Goal: Task Accomplishment & Management: Use online tool/utility

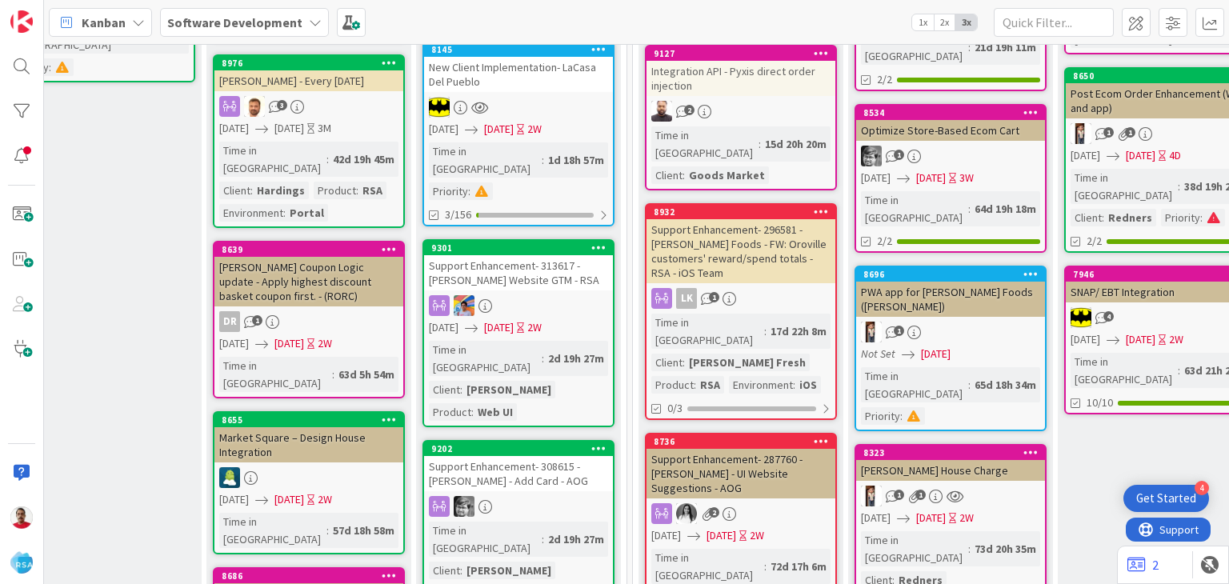
scroll to position [480, 1984]
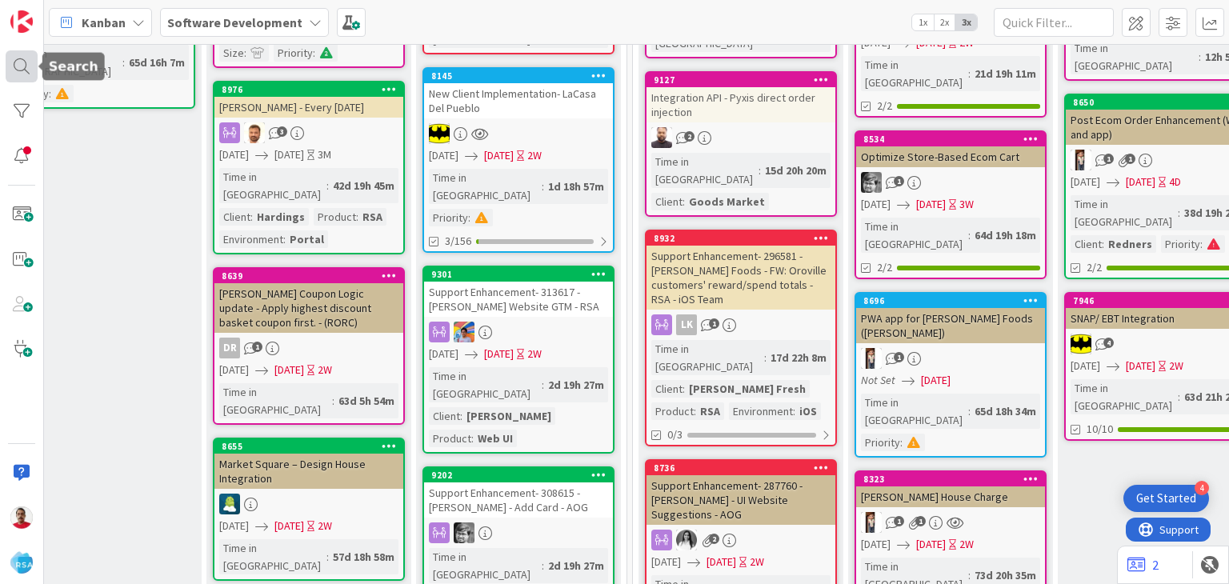
click at [31, 78] on div at bounding box center [22, 66] width 32 height 32
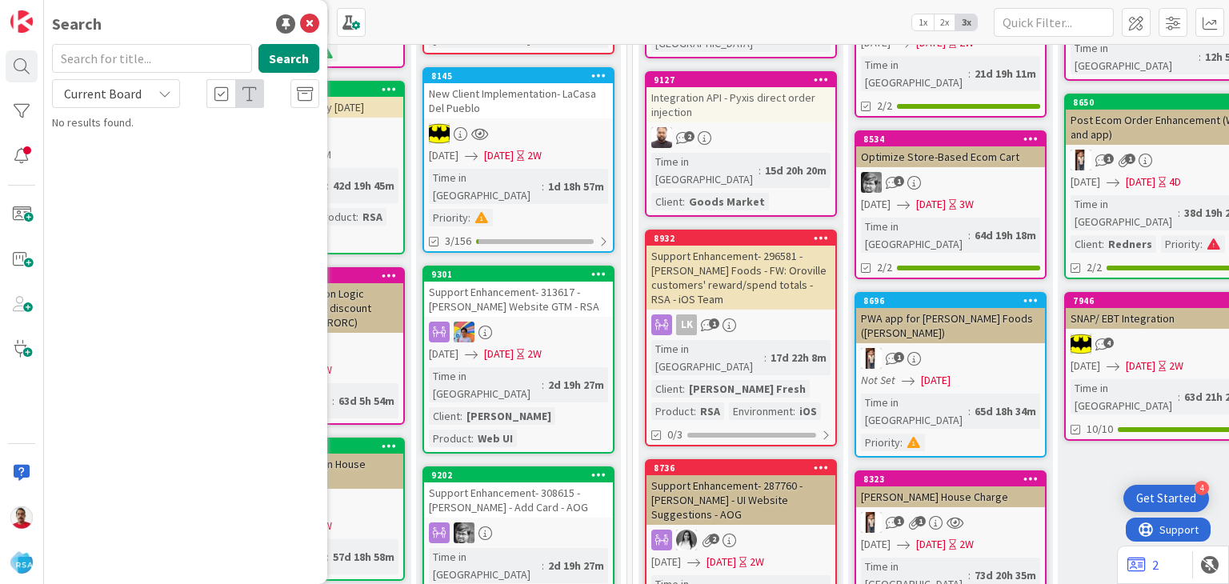
click at [111, 69] on input "text" at bounding box center [152, 58] width 200 height 29
type input "9118"
click at [124, 145] on span "[PERSON_NAME] IGA - Upgrading to RMN for existing client" at bounding box center [196, 149] width 245 height 31
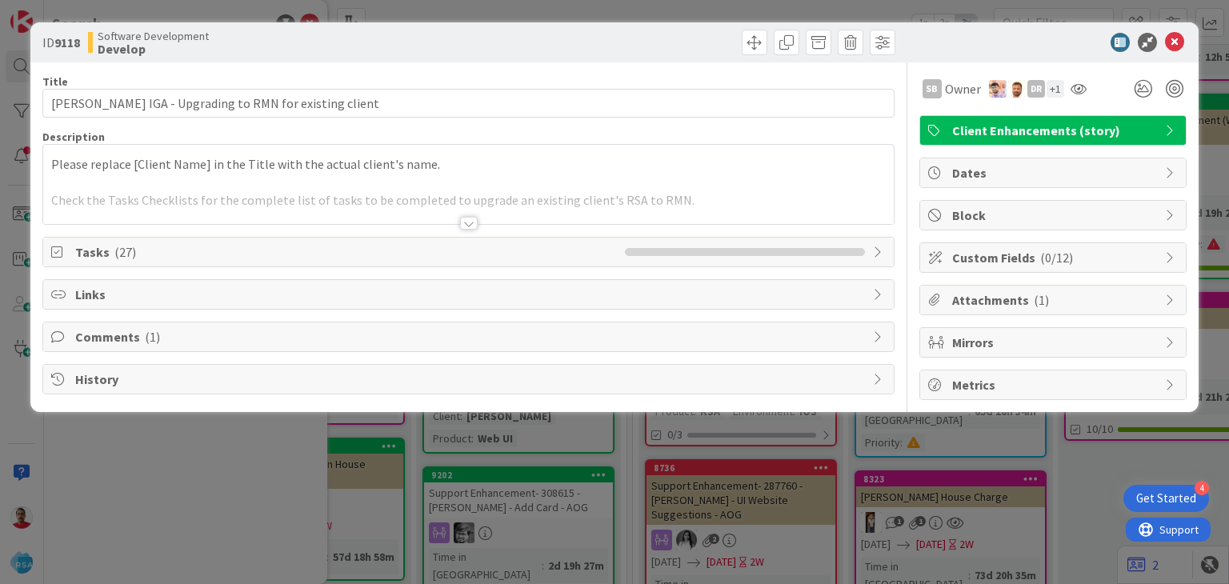
click at [346, 324] on div "Comments ( 1 )" at bounding box center [467, 336] width 849 height 29
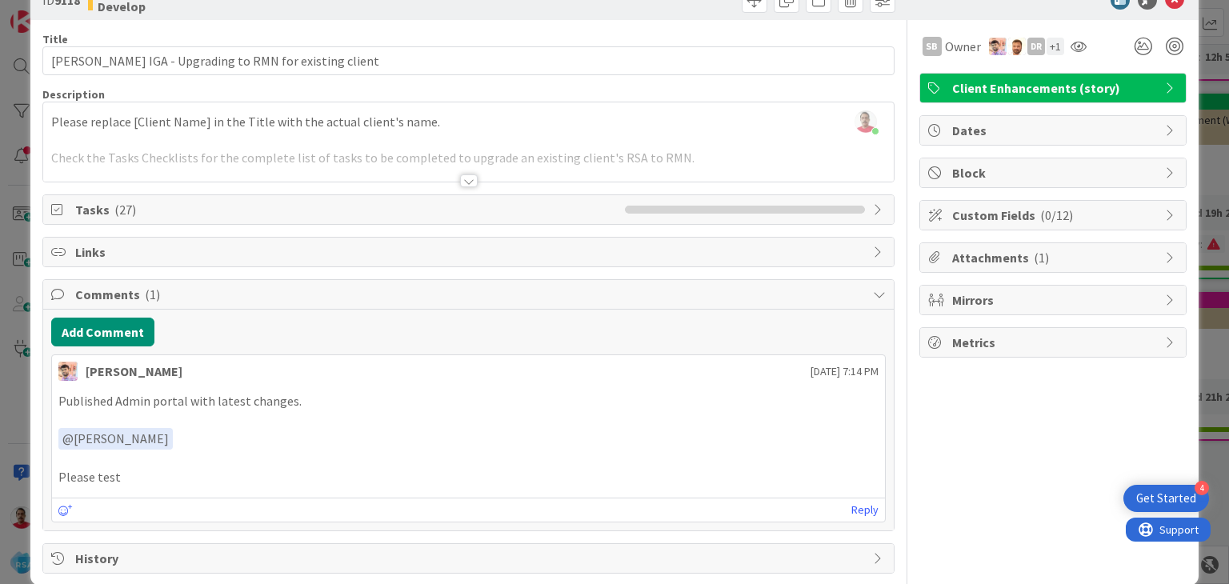
scroll to position [63, 0]
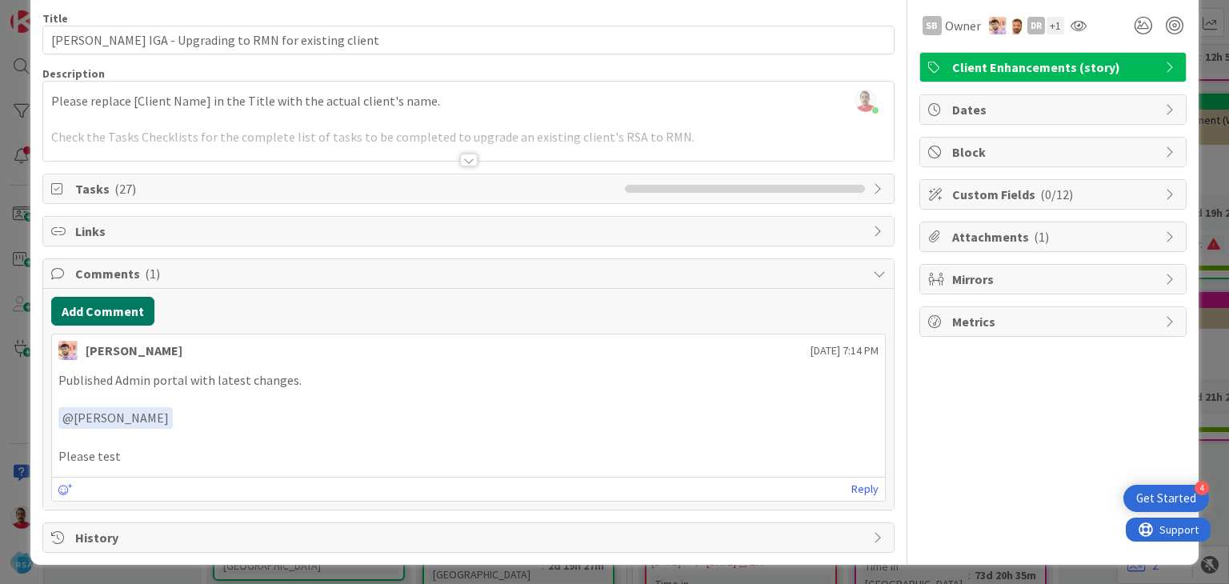
click at [112, 310] on button "Add Comment" at bounding box center [102, 311] width 103 height 29
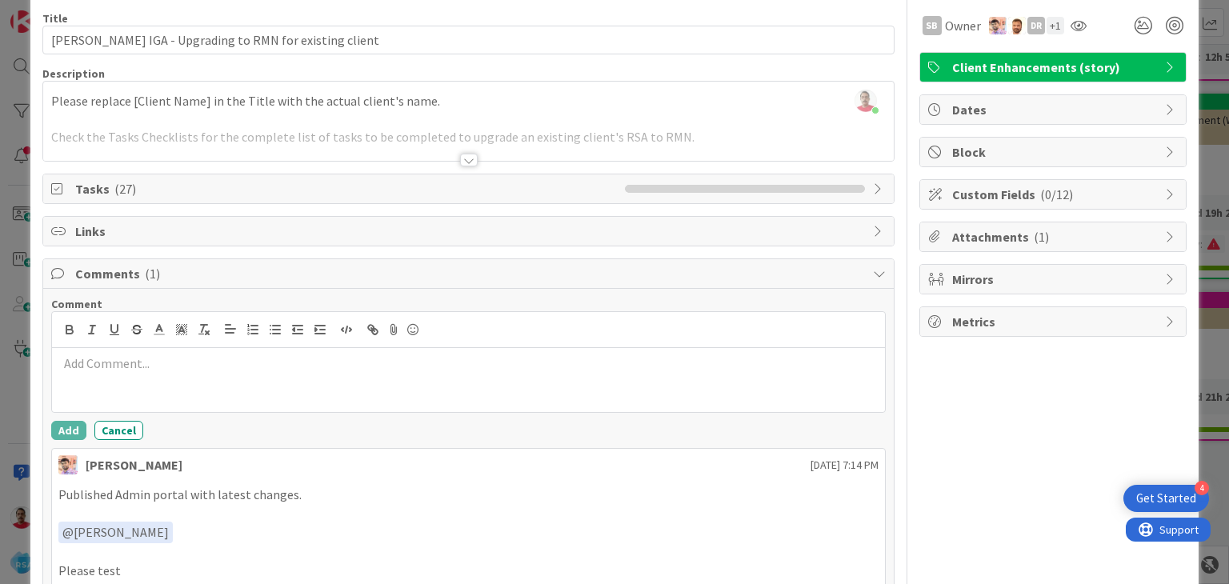
click at [189, 386] on div at bounding box center [468, 380] width 832 height 64
click at [230, 364] on p "Tested portal and approved apps by team." at bounding box center [467, 363] width 819 height 18
click at [70, 426] on button "Add" at bounding box center [68, 430] width 35 height 19
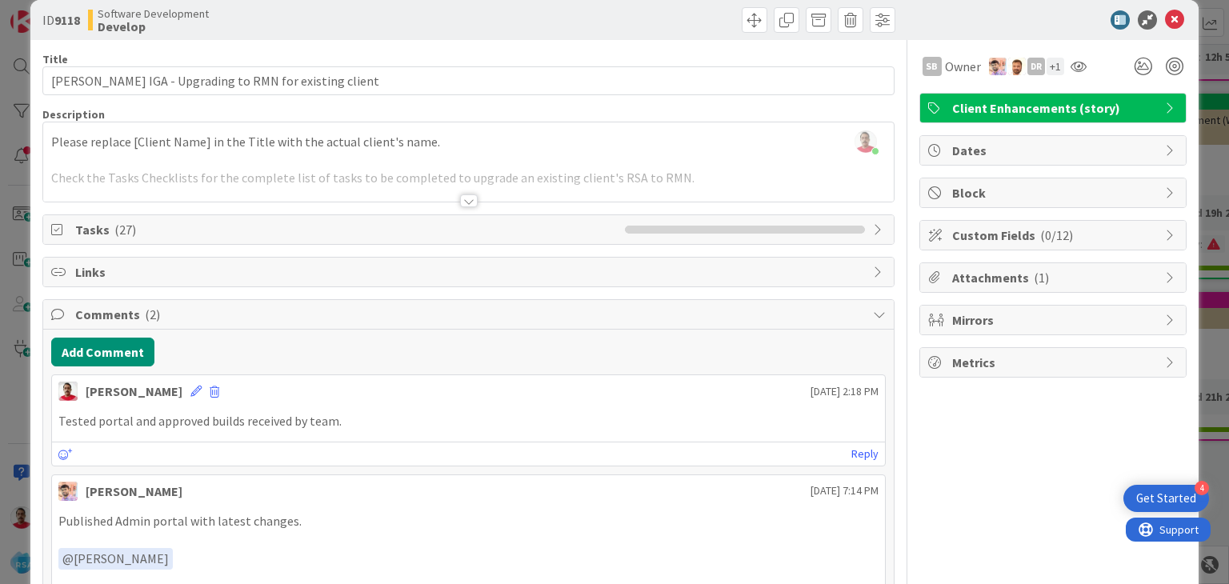
scroll to position [0, 0]
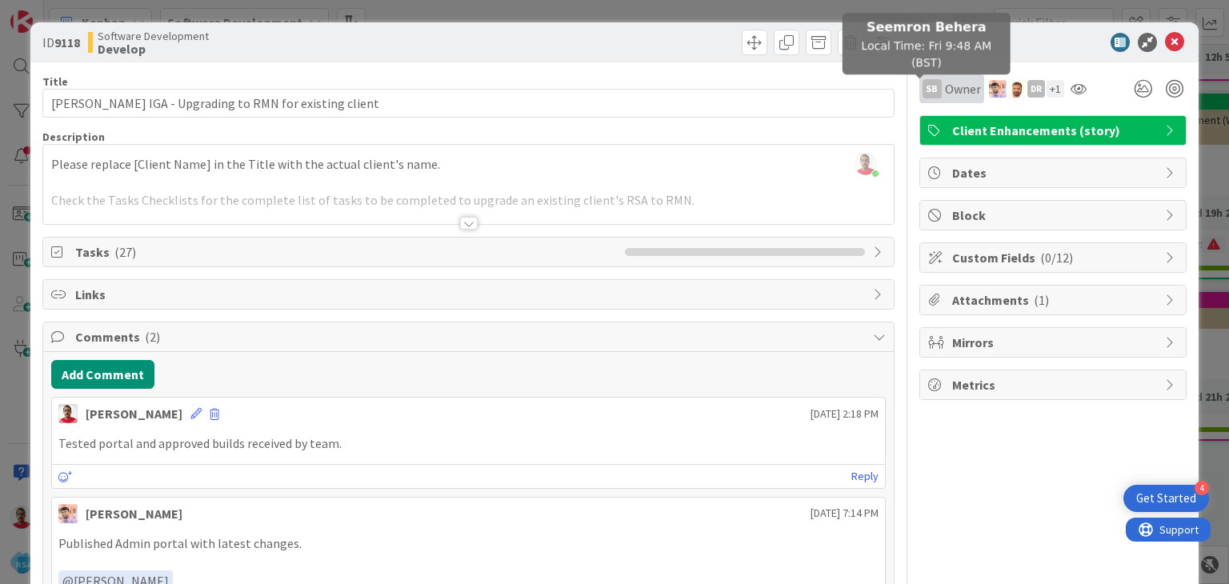
click at [922, 94] on div "SB" at bounding box center [931, 88] width 19 height 19
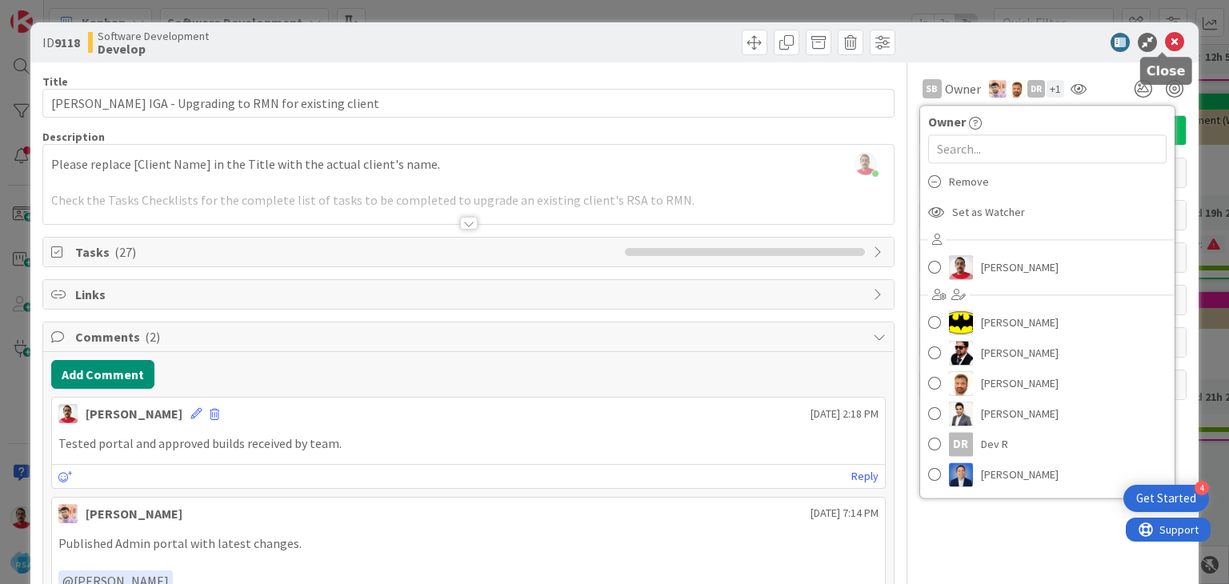
click at [1165, 38] on icon at bounding box center [1174, 42] width 19 height 19
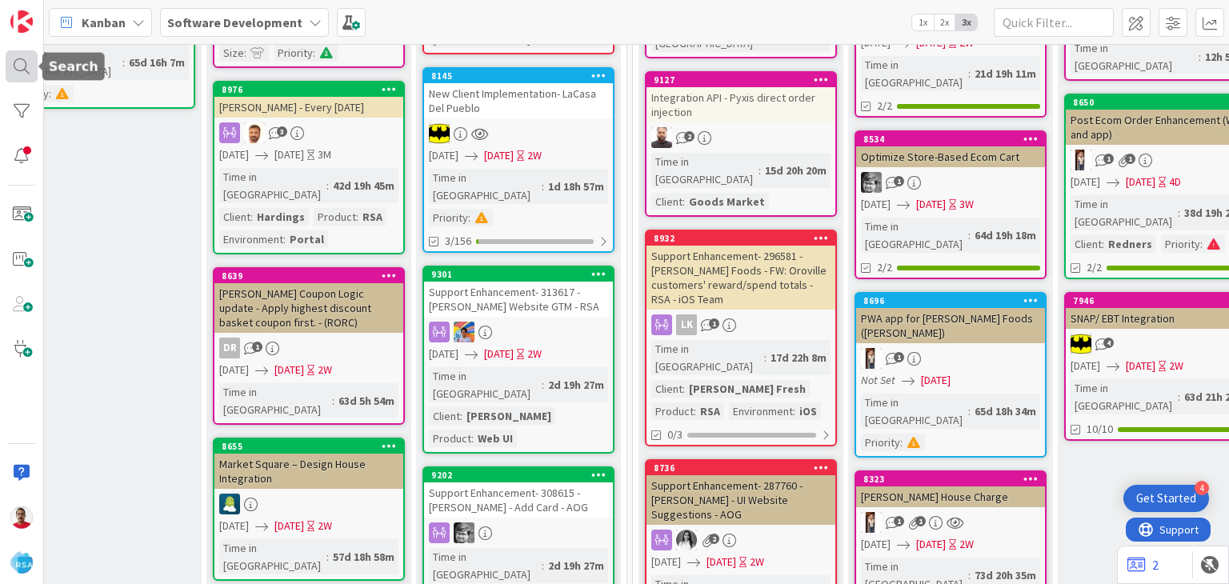
click at [16, 67] on div at bounding box center [22, 66] width 32 height 32
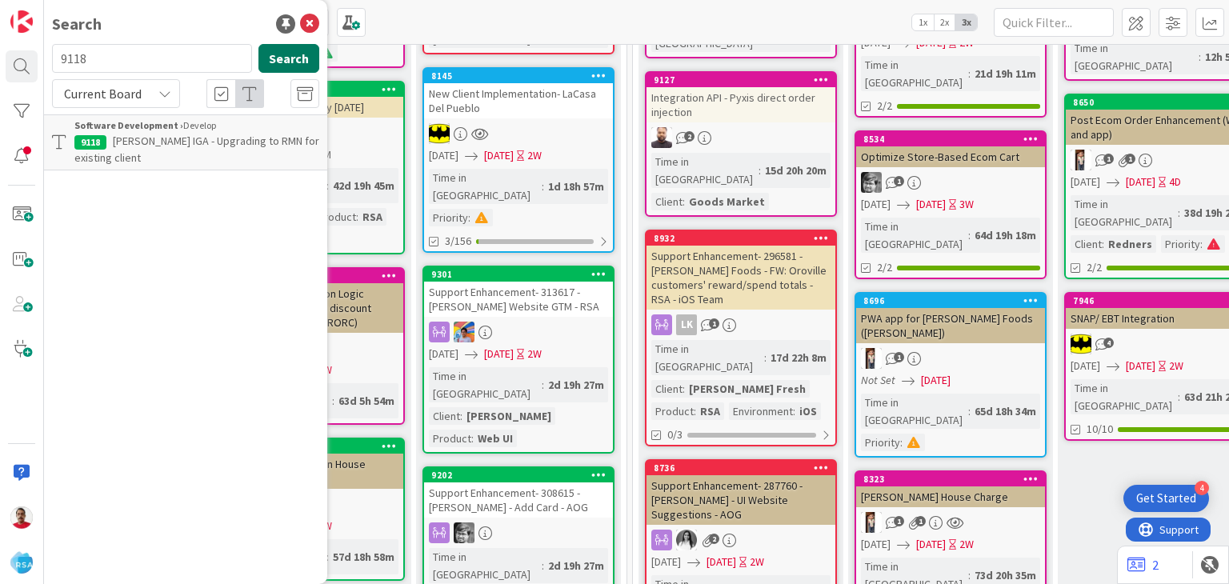
click at [294, 58] on button "Search" at bounding box center [288, 58] width 61 height 29
click at [134, 143] on span "[PERSON_NAME] IGA - Upgrading to RMN for existing client" at bounding box center [196, 149] width 245 height 31
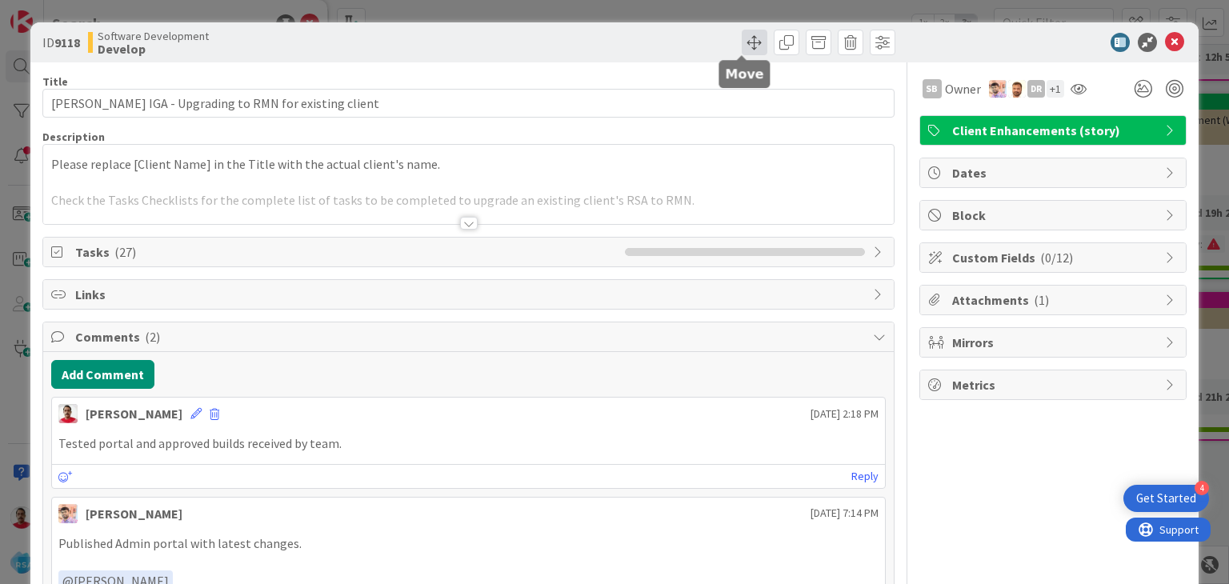
click at [741, 43] on span at bounding box center [754, 43] width 26 height 26
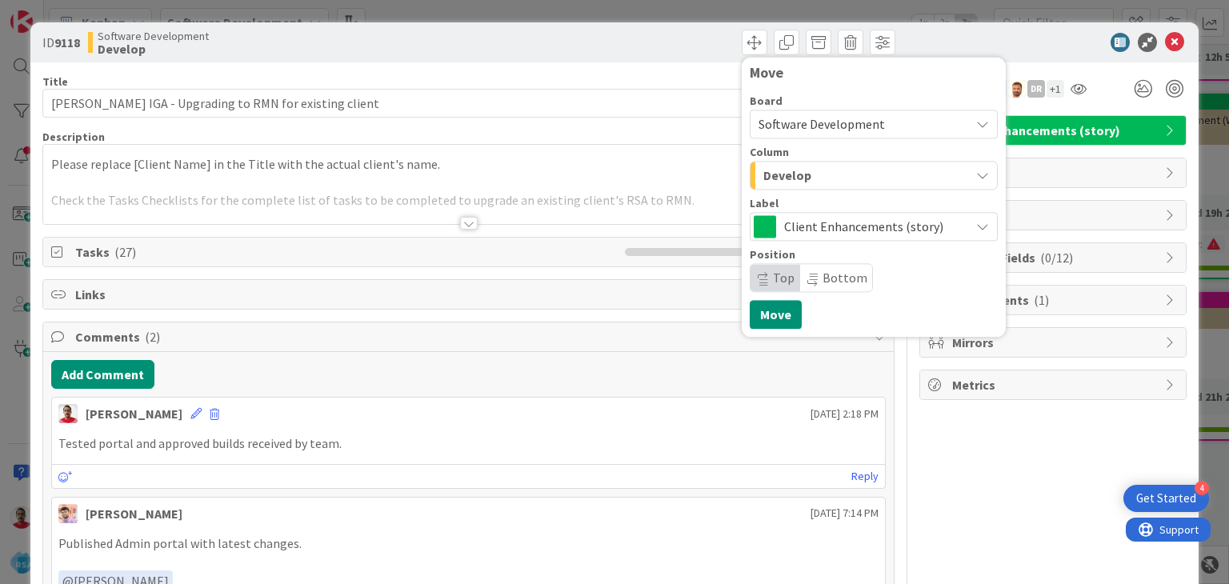
click at [797, 182] on div "Develop" at bounding box center [864, 175] width 210 height 26
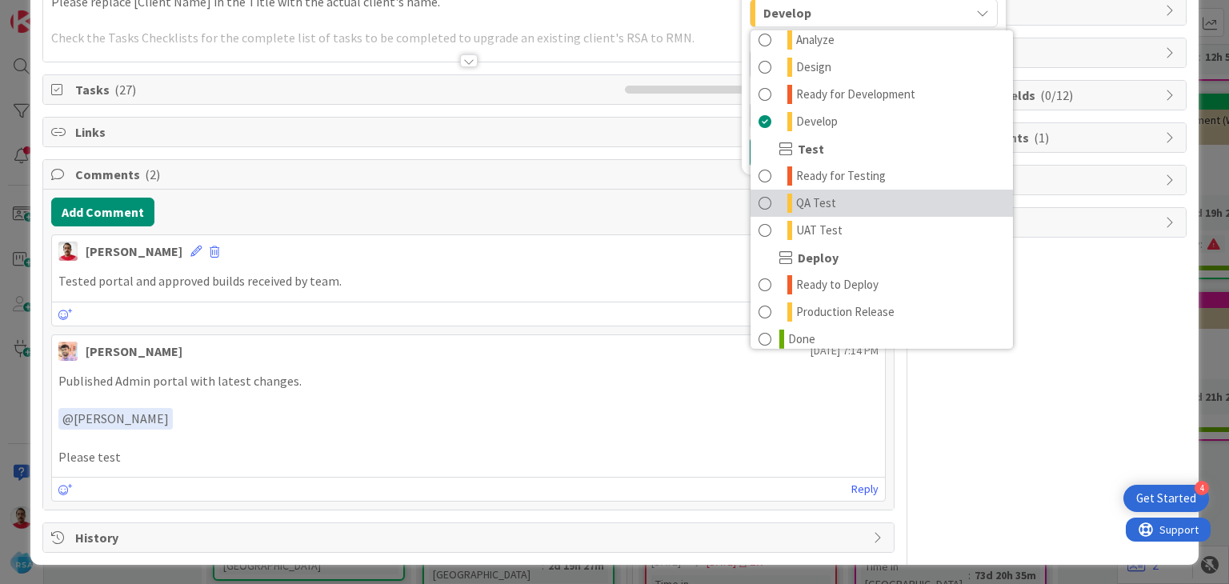
scroll to position [400, 0]
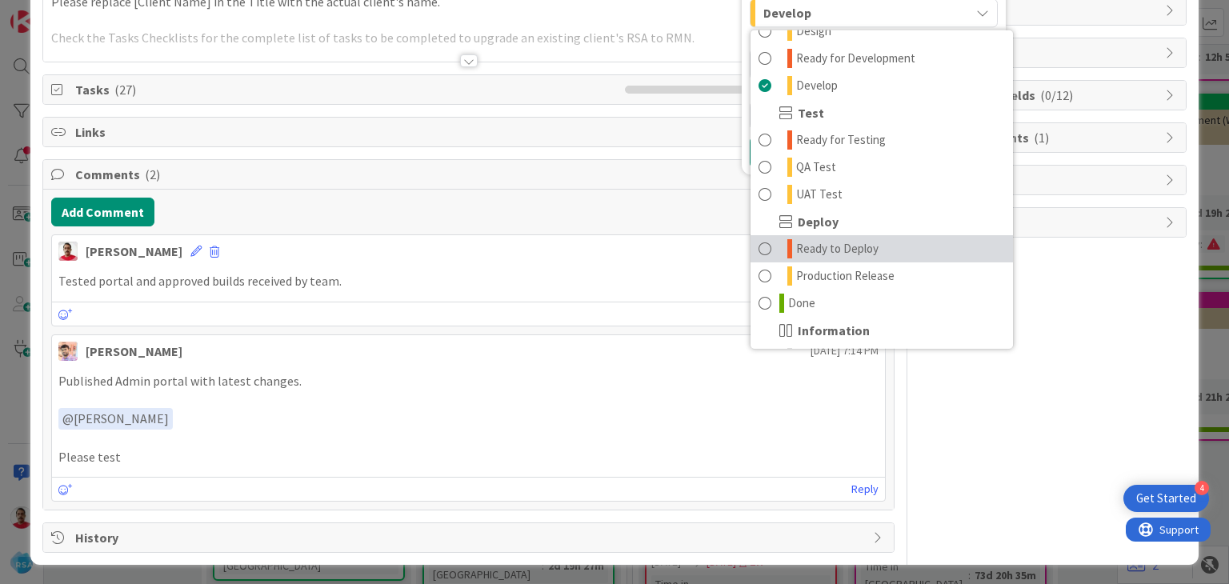
click at [810, 245] on span "Ready to Deploy" at bounding box center [837, 248] width 82 height 19
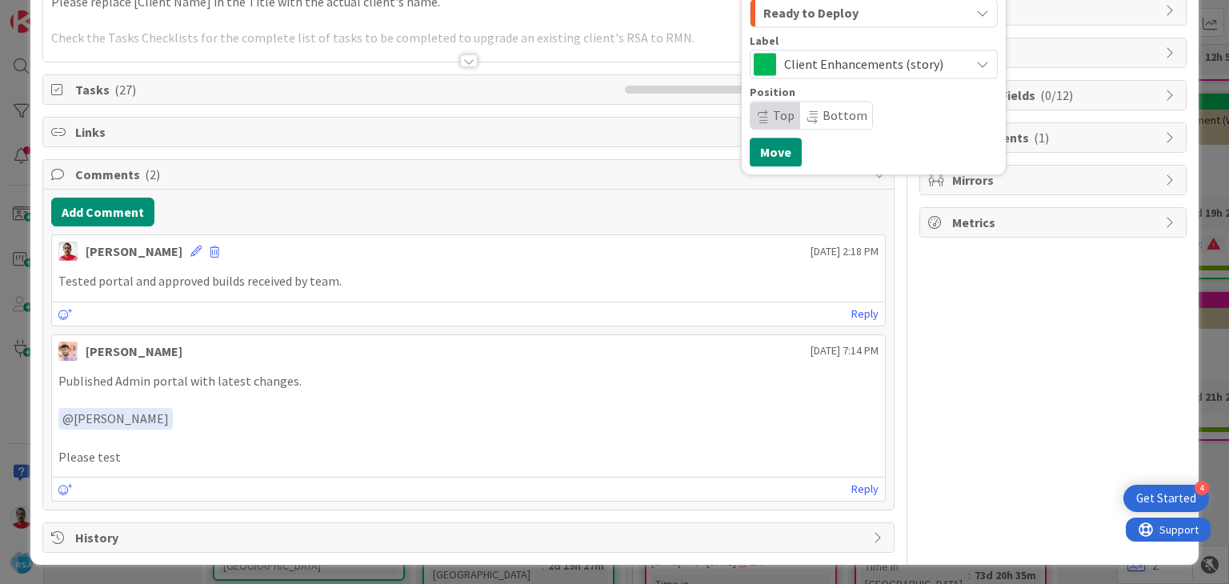
scroll to position [162, 0]
click at [768, 158] on button "Move" at bounding box center [775, 152] width 52 height 29
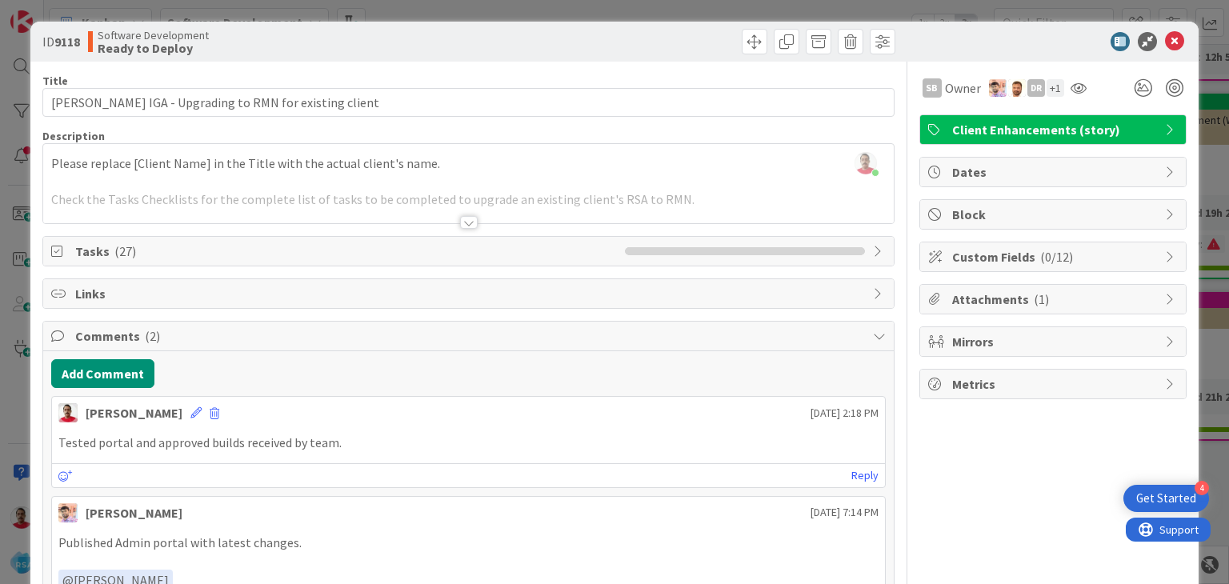
scroll to position [0, 0]
click at [1165, 46] on icon at bounding box center [1174, 42] width 19 height 19
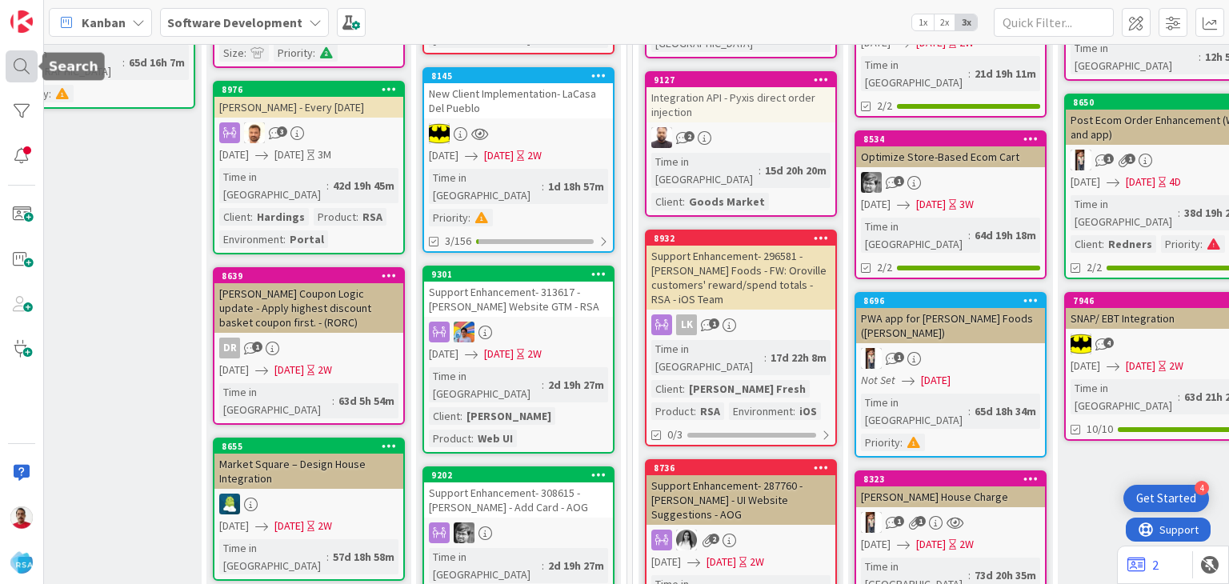
click at [18, 54] on div at bounding box center [22, 66] width 32 height 32
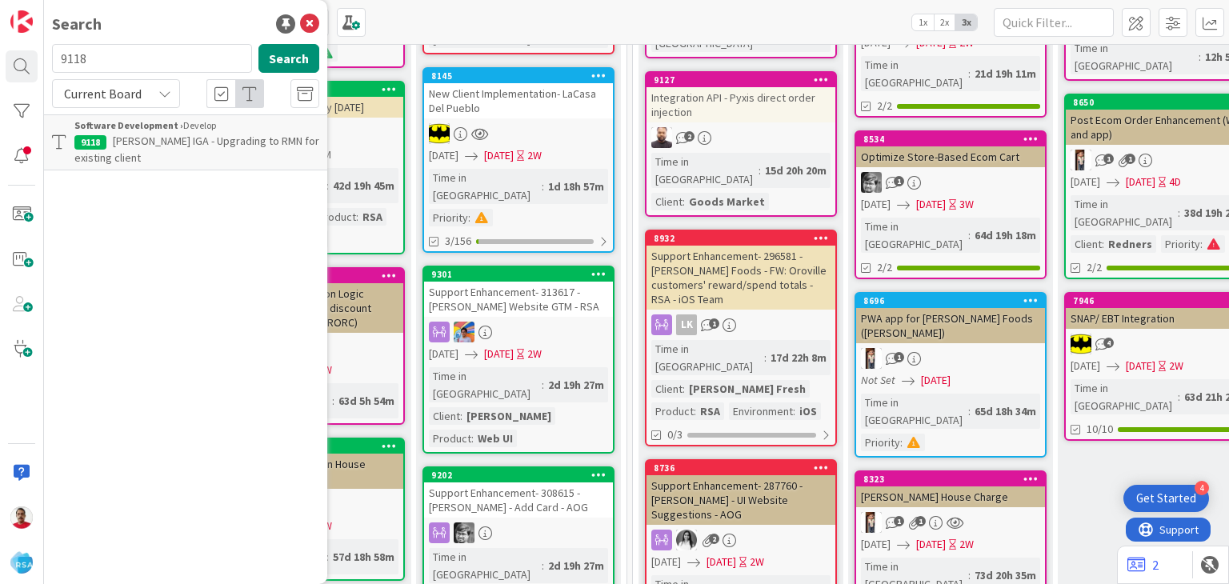
drag, startPoint x: 124, startPoint y: 56, endPoint x: 80, endPoint y: 58, distance: 44.1
click at [80, 58] on input "9118" at bounding box center [152, 58] width 200 height 29
type input "9120"
click at [150, 146] on span "Pac N Save - Upgrading to RMN for existing client" at bounding box center [194, 149] width 241 height 31
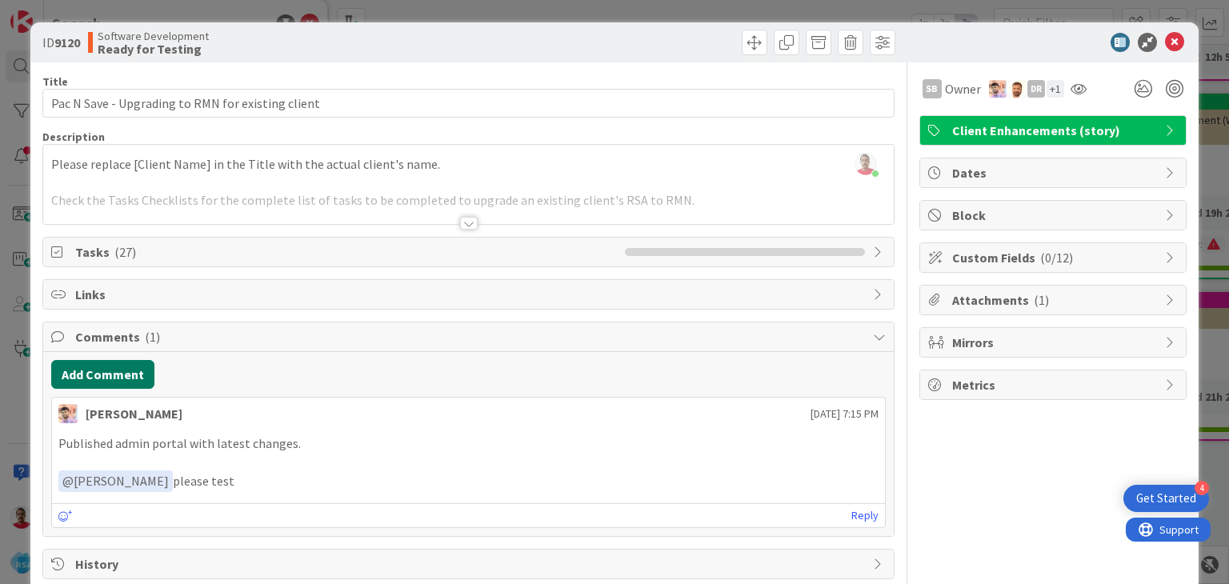
click at [104, 366] on button "Add Comment" at bounding box center [102, 374] width 103 height 29
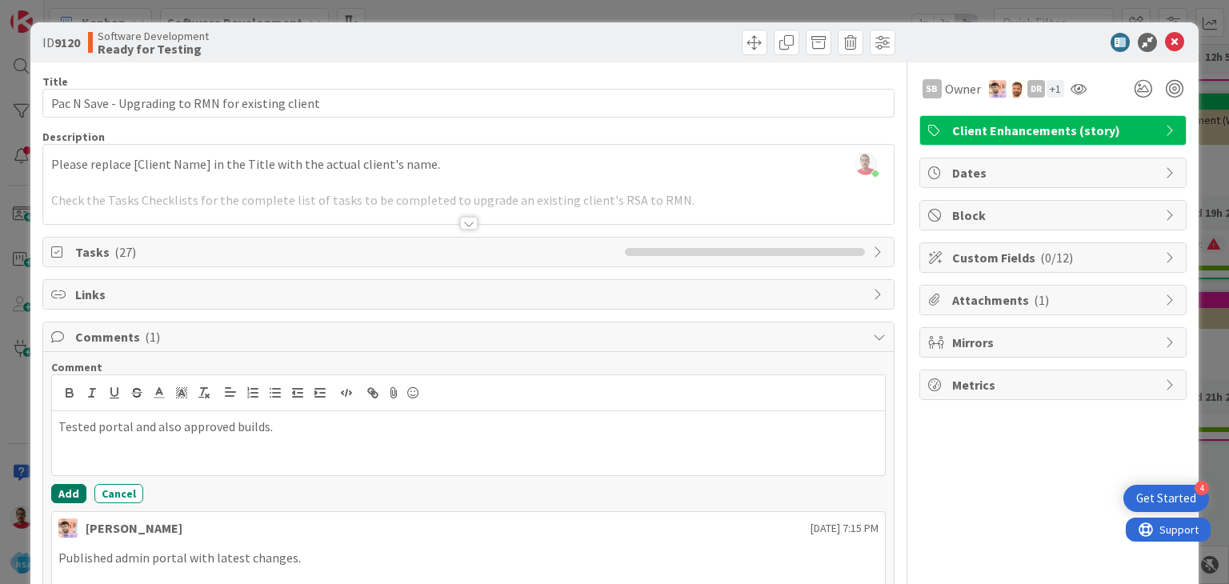
click at [66, 490] on button "Add" at bounding box center [68, 493] width 35 height 19
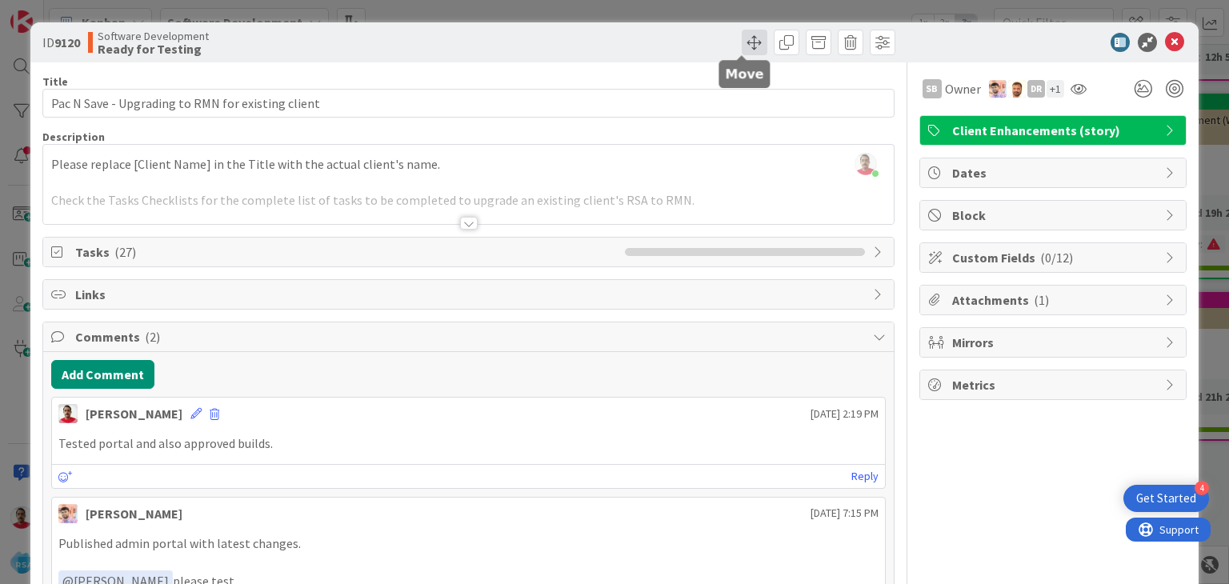
click at [749, 42] on span at bounding box center [754, 43] width 26 height 26
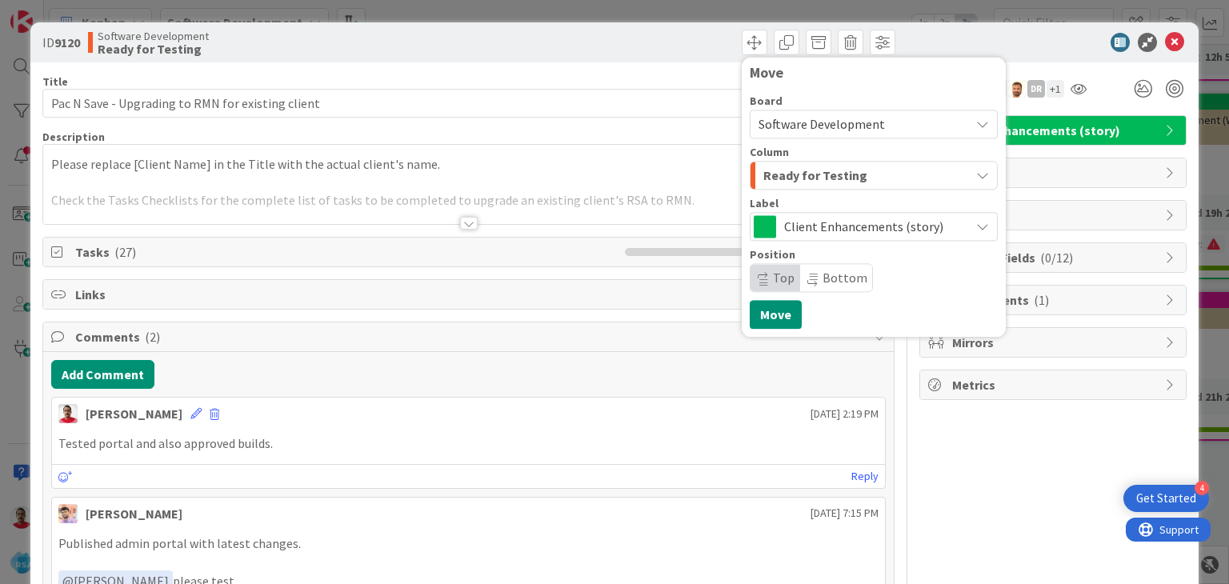
click at [801, 171] on span "Ready for Testing" at bounding box center [815, 175] width 104 height 21
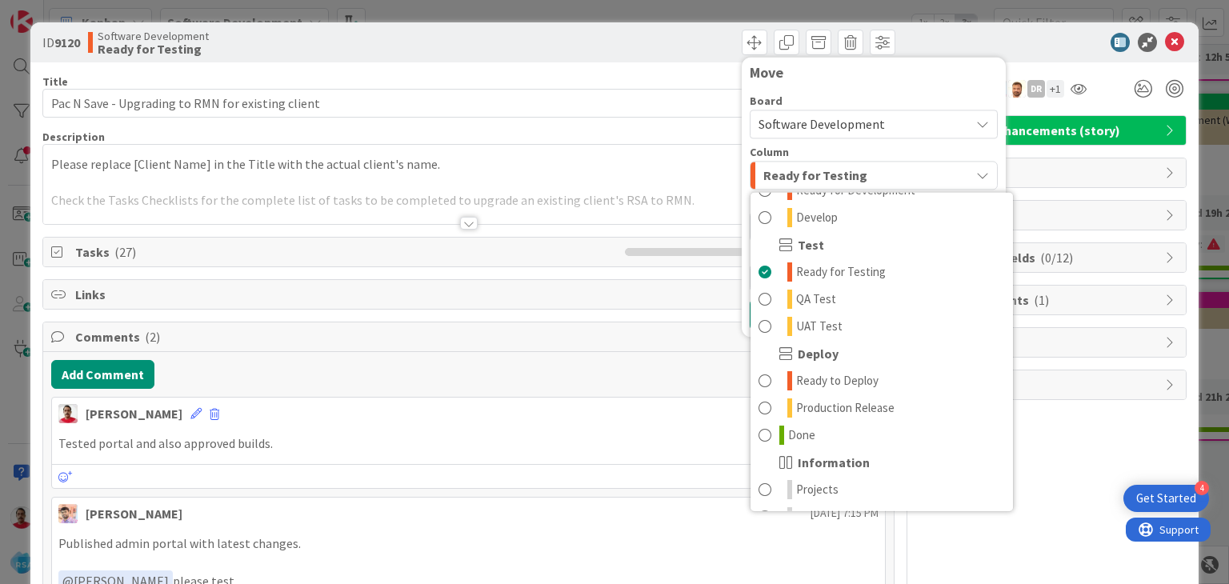
scroll to position [455, 0]
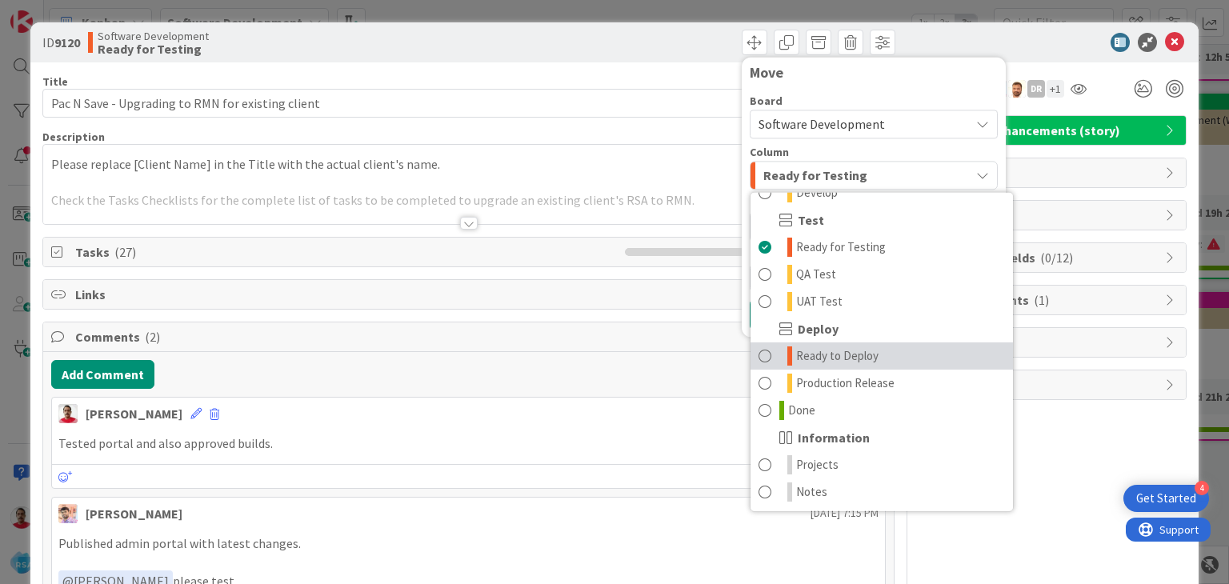
click at [813, 359] on span "Ready to Deploy" at bounding box center [837, 355] width 82 height 19
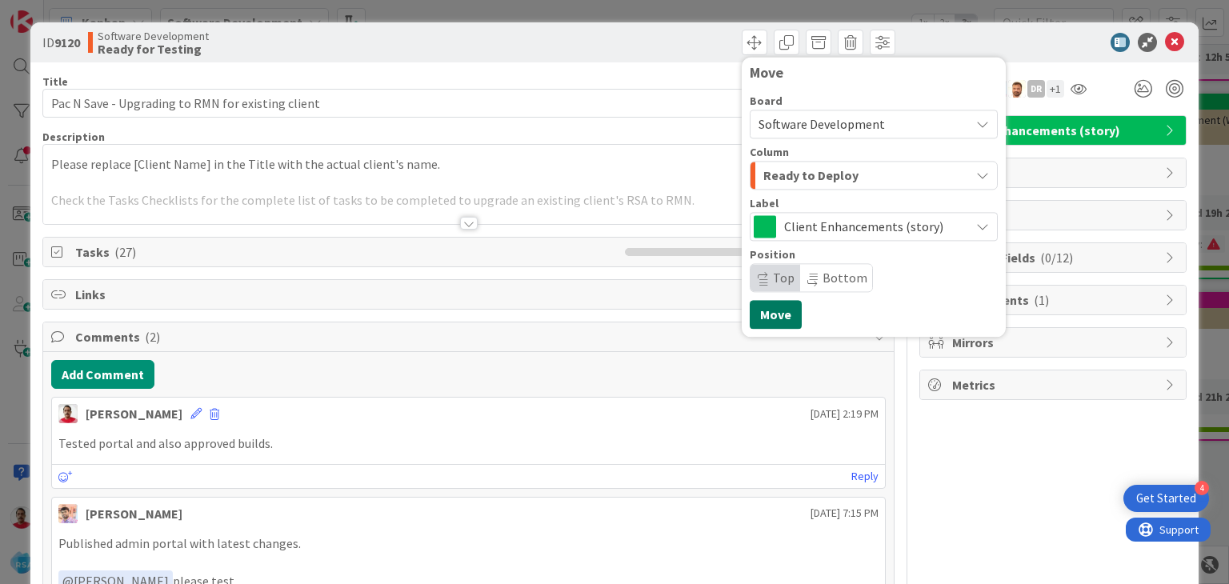
click at [765, 305] on button "Move" at bounding box center [775, 314] width 52 height 29
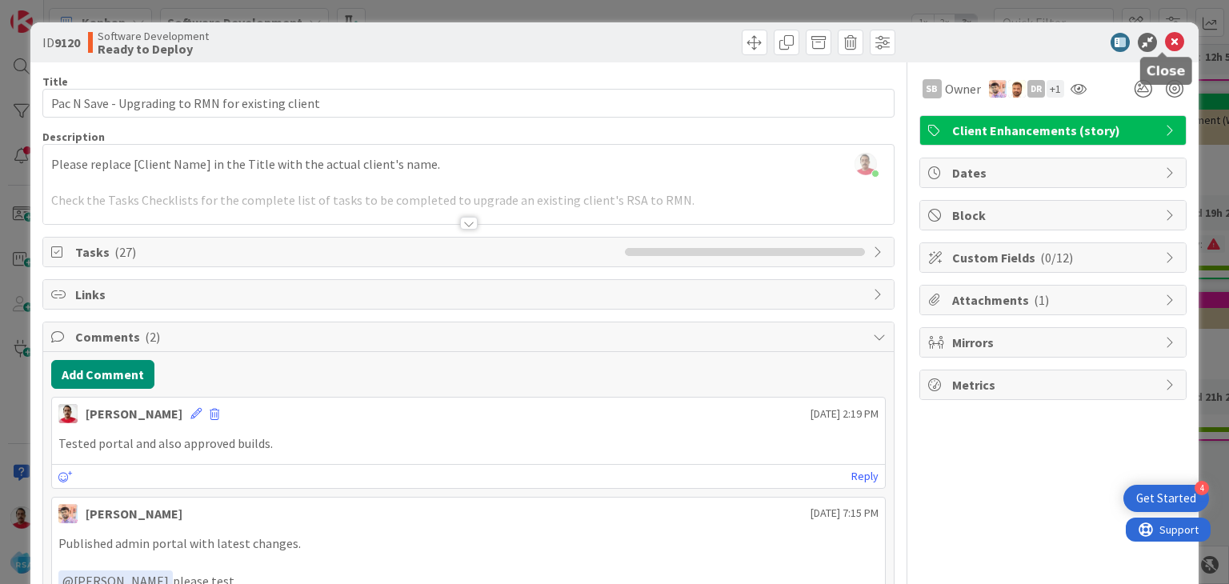
click at [1165, 42] on icon at bounding box center [1174, 42] width 19 height 19
